Goal: Find specific page/section: Find specific page/section

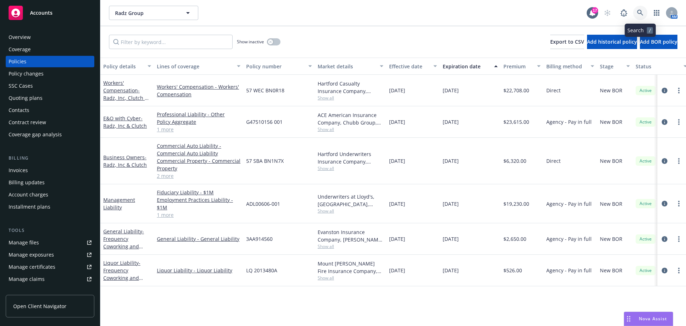
click at [642, 12] on icon at bounding box center [640, 13] width 6 height 6
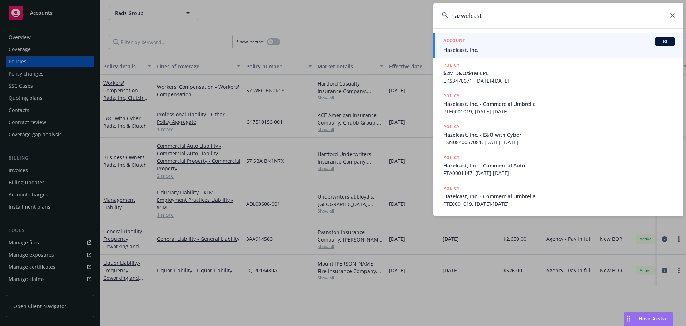
type input "hazwelcast"
click at [463, 51] on span "Hazelcast, Inc." at bounding box center [560, 50] width 232 height 8
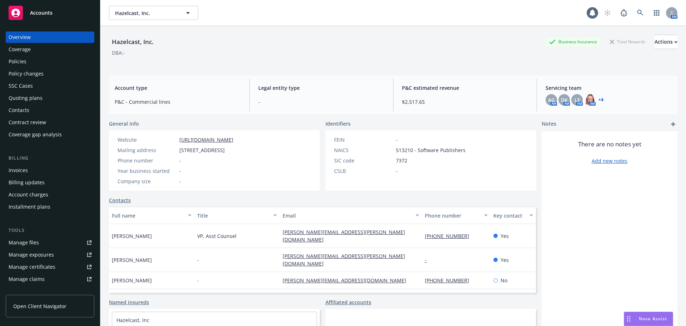
click at [28, 64] on div "Policies" at bounding box center [50, 61] width 83 height 11
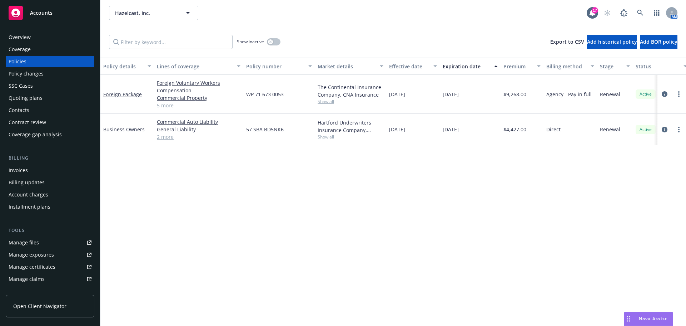
click at [19, 101] on div "Quoting plans" at bounding box center [26, 97] width 34 height 11
